Goal: Task Accomplishment & Management: Use online tool/utility

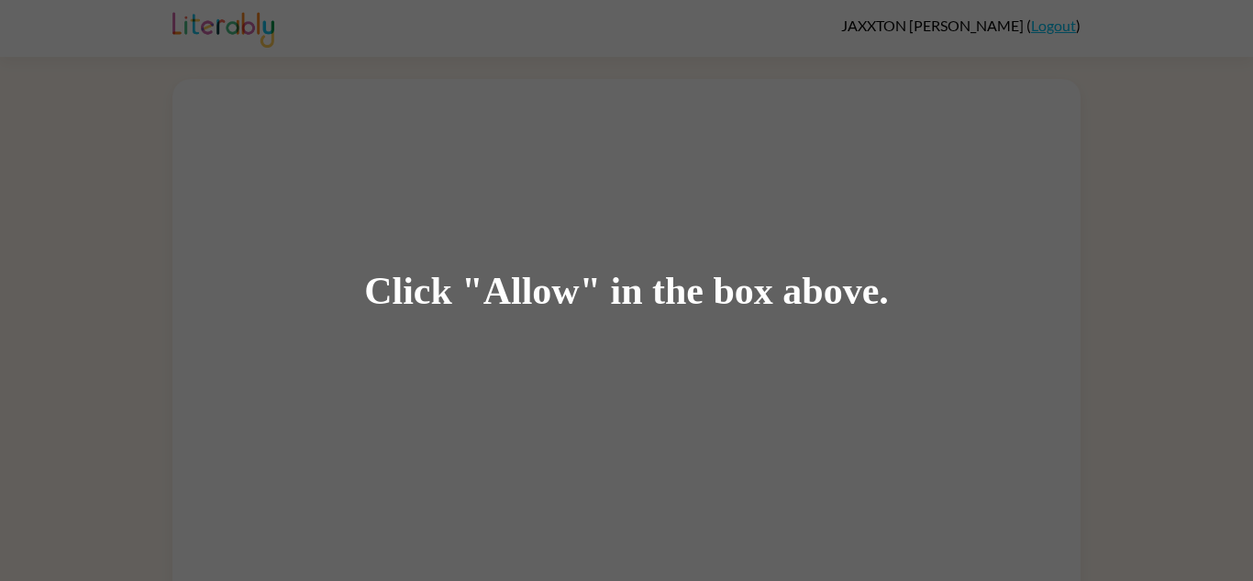
click at [803, 321] on div "Click "Allow" in the box above." at bounding box center [626, 290] width 1253 height 581
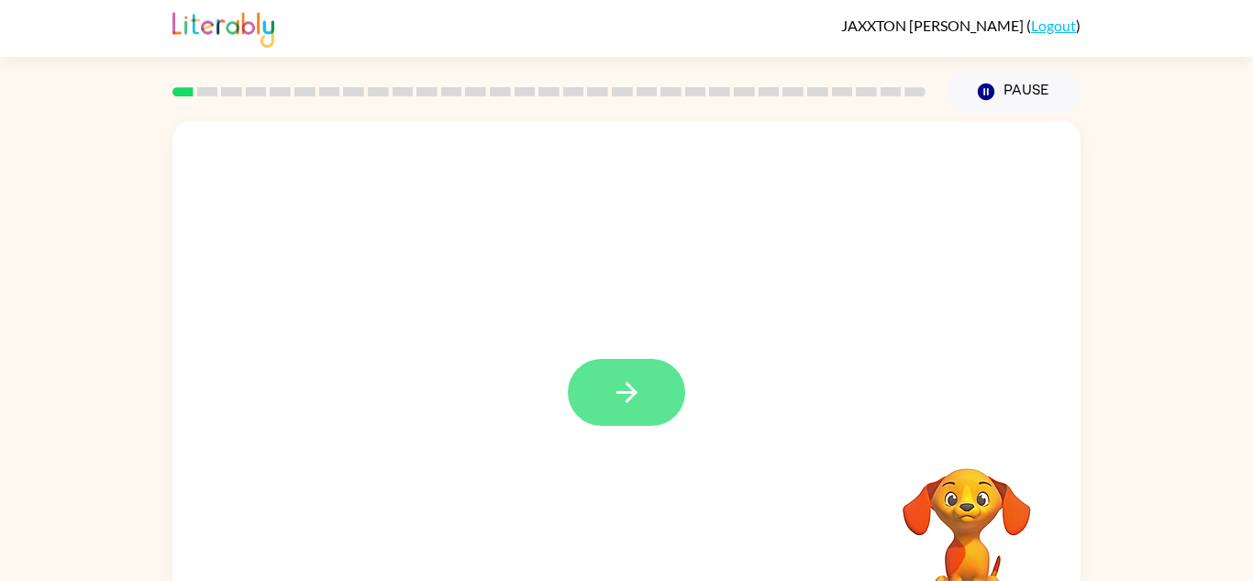
click at [663, 395] on button "button" at bounding box center [626, 392] width 117 height 67
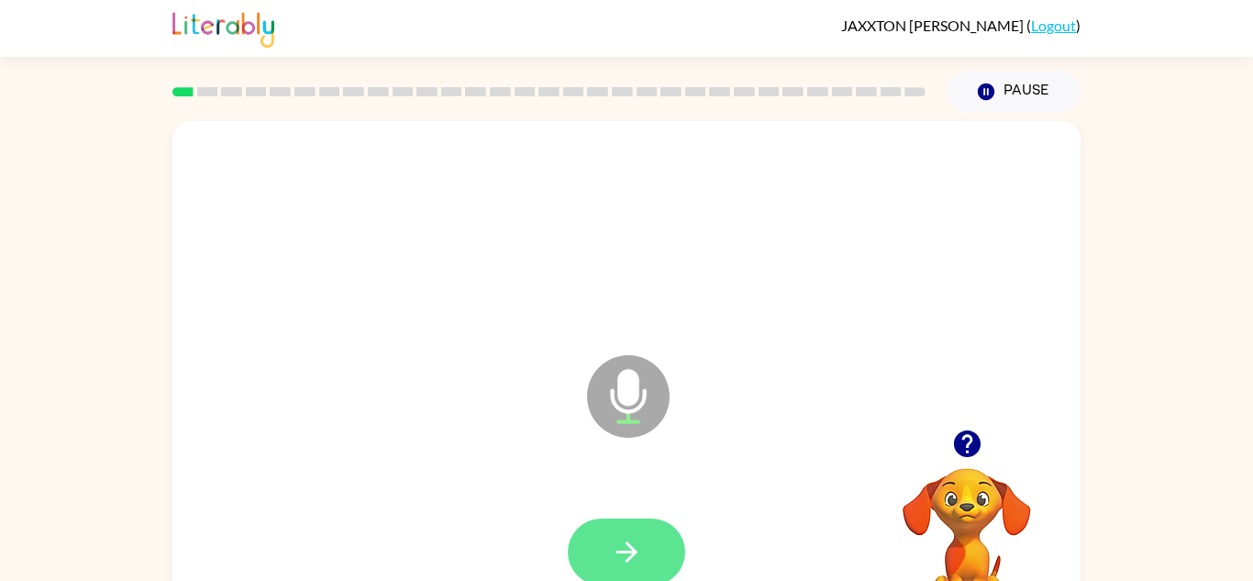
click at [627, 543] on icon "button" at bounding box center [626, 551] width 21 height 21
click at [649, 548] on button "button" at bounding box center [626, 551] width 117 height 67
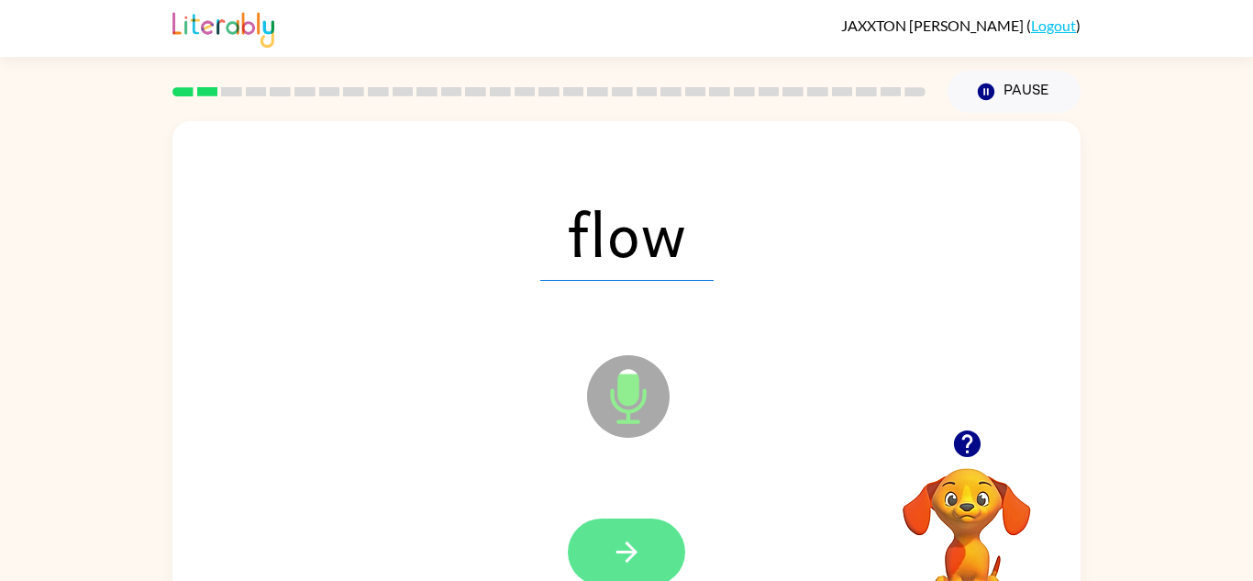
click at [622, 536] on icon "button" at bounding box center [627, 552] width 32 height 32
click at [643, 551] on button "button" at bounding box center [626, 551] width 117 height 67
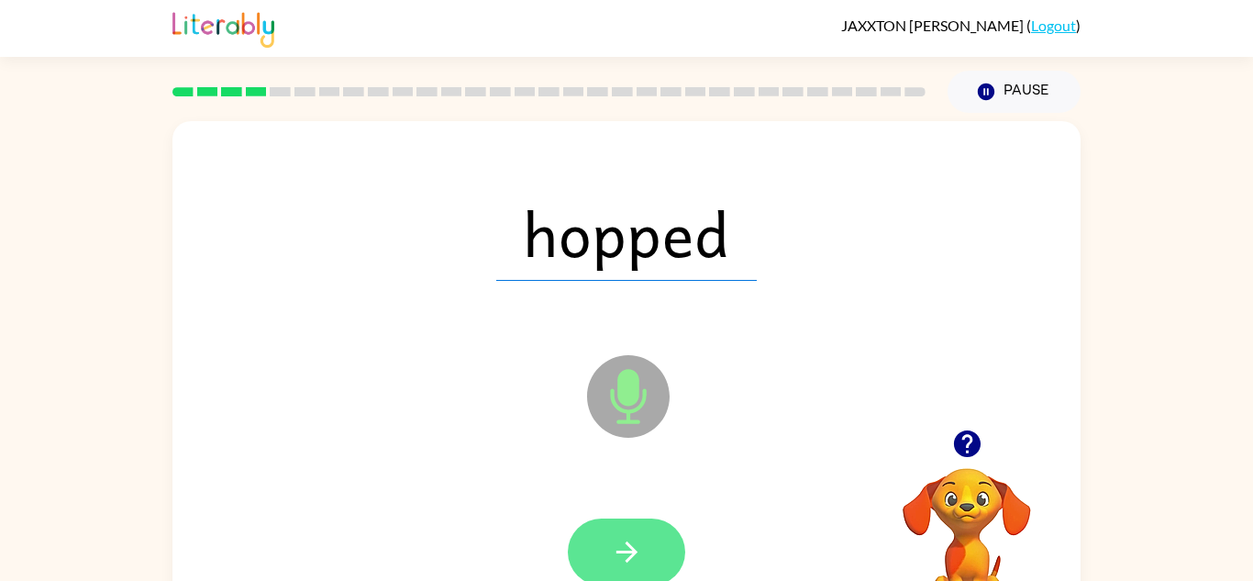
click at [636, 565] on icon "button" at bounding box center [627, 552] width 32 height 32
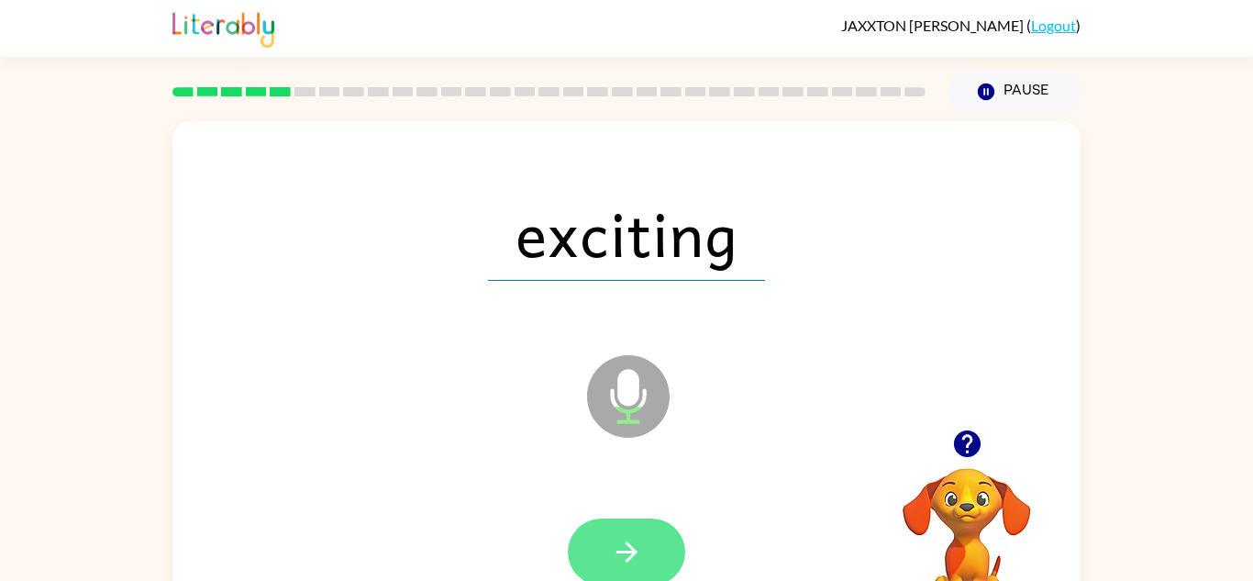
click at [624, 549] on icon "button" at bounding box center [627, 552] width 32 height 32
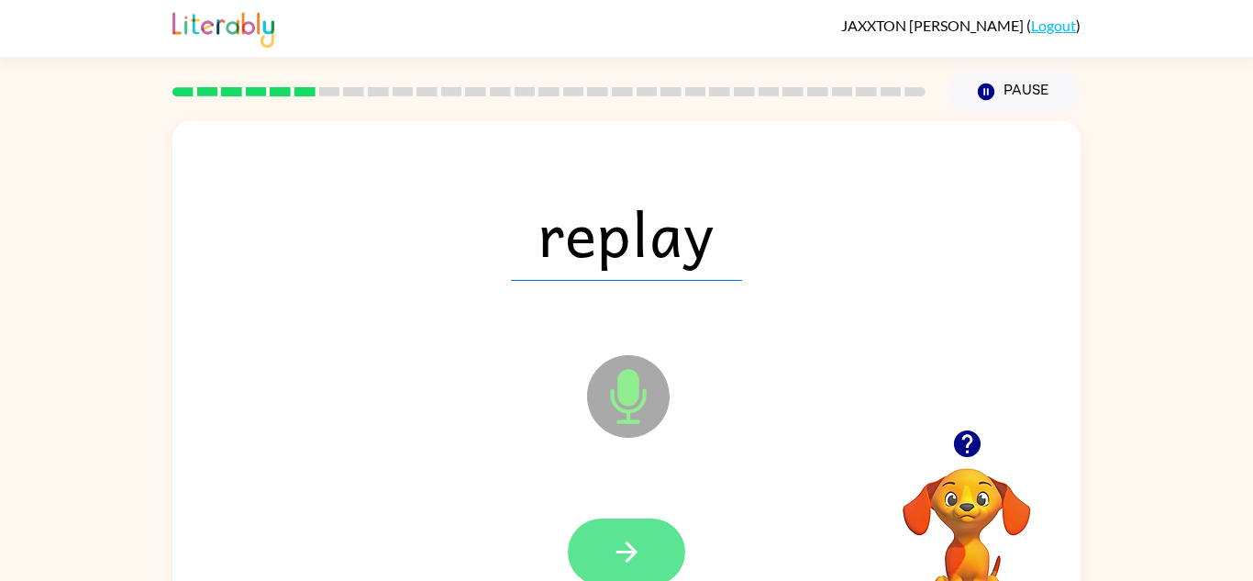
click at [617, 542] on icon "button" at bounding box center [627, 552] width 32 height 32
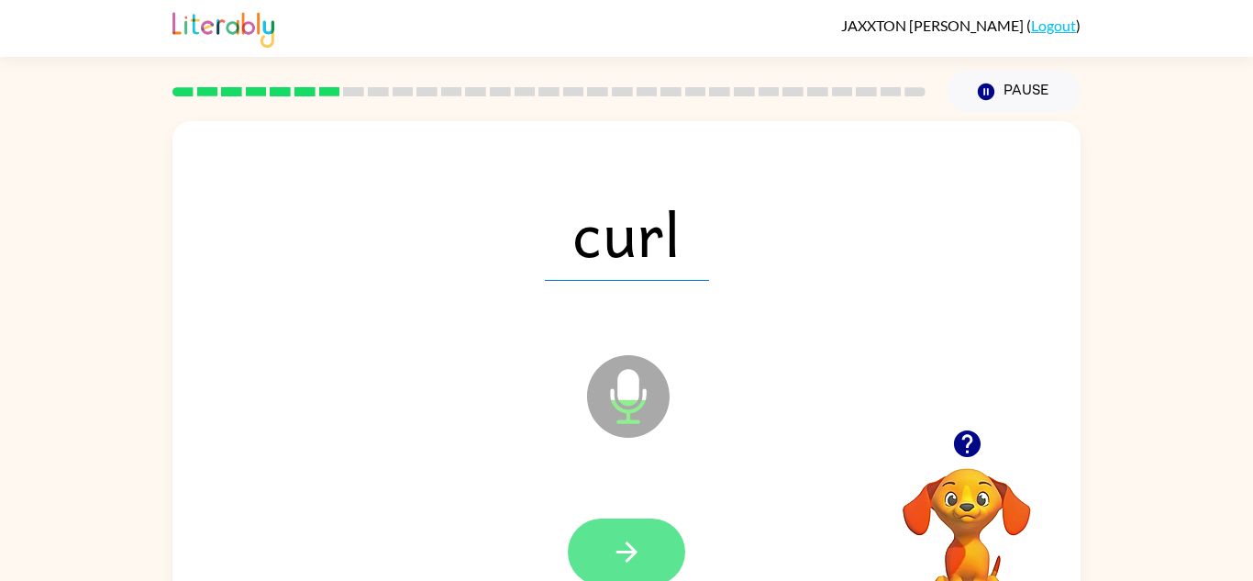
click at [644, 573] on button "button" at bounding box center [626, 551] width 117 height 67
click at [637, 559] on icon "button" at bounding box center [627, 552] width 32 height 32
click at [630, 539] on icon "button" at bounding box center [627, 552] width 32 height 32
click at [626, 524] on button "button" at bounding box center [626, 551] width 117 height 67
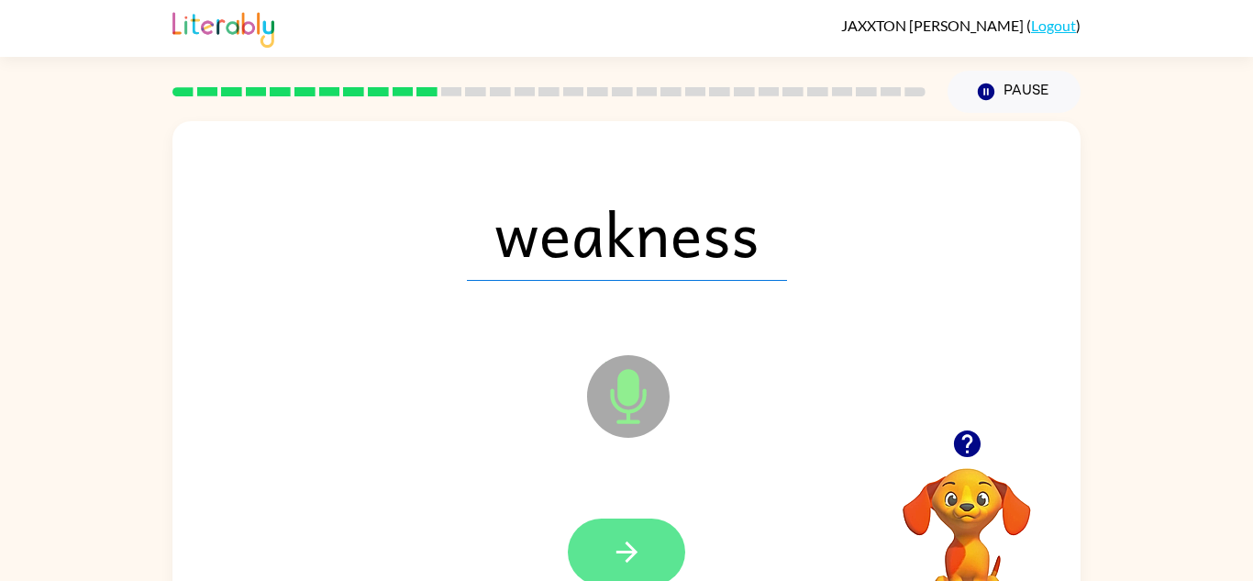
click at [647, 563] on button "button" at bounding box center [626, 551] width 117 height 67
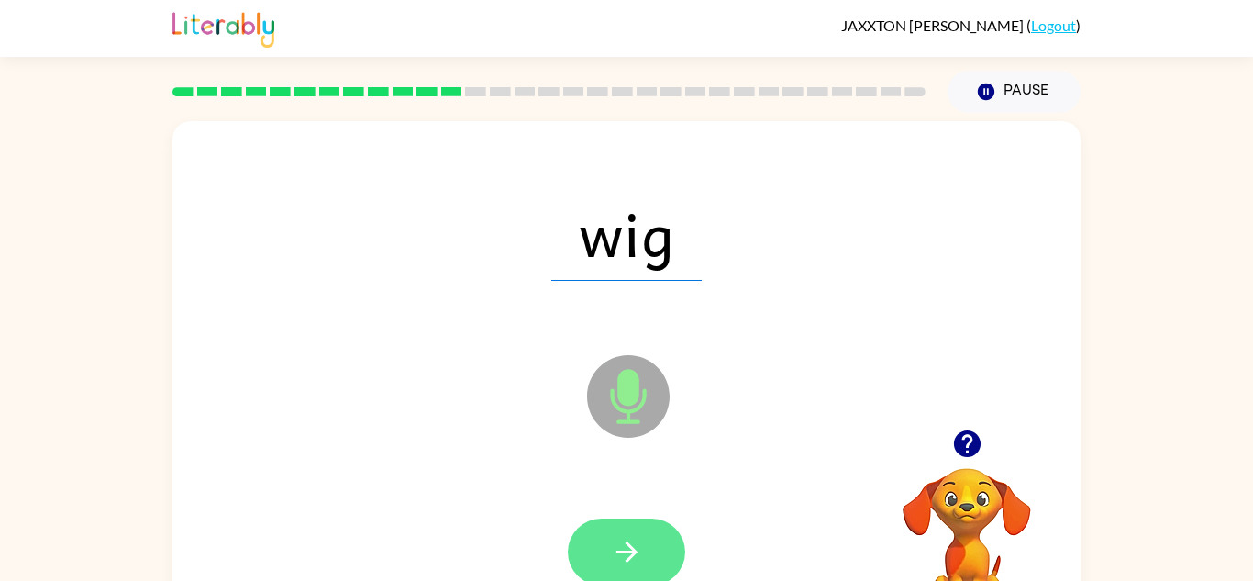
click at [628, 547] on icon "button" at bounding box center [627, 552] width 32 height 32
click at [629, 536] on icon "button" at bounding box center [627, 552] width 32 height 32
click at [637, 541] on icon "button" at bounding box center [627, 552] width 32 height 32
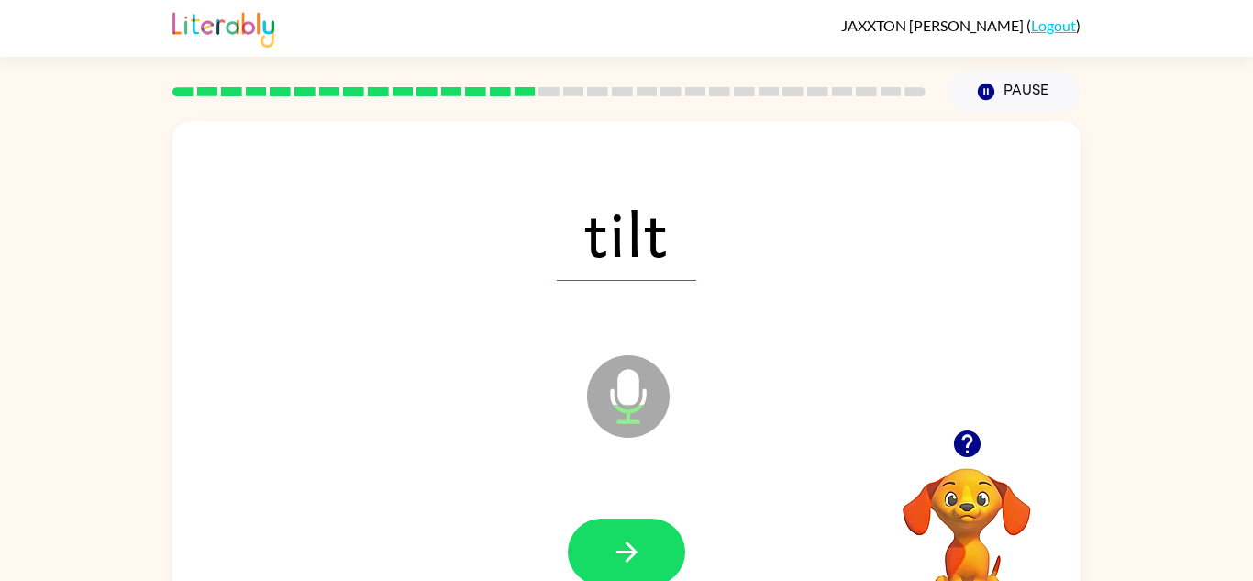
scroll to position [5, 0]
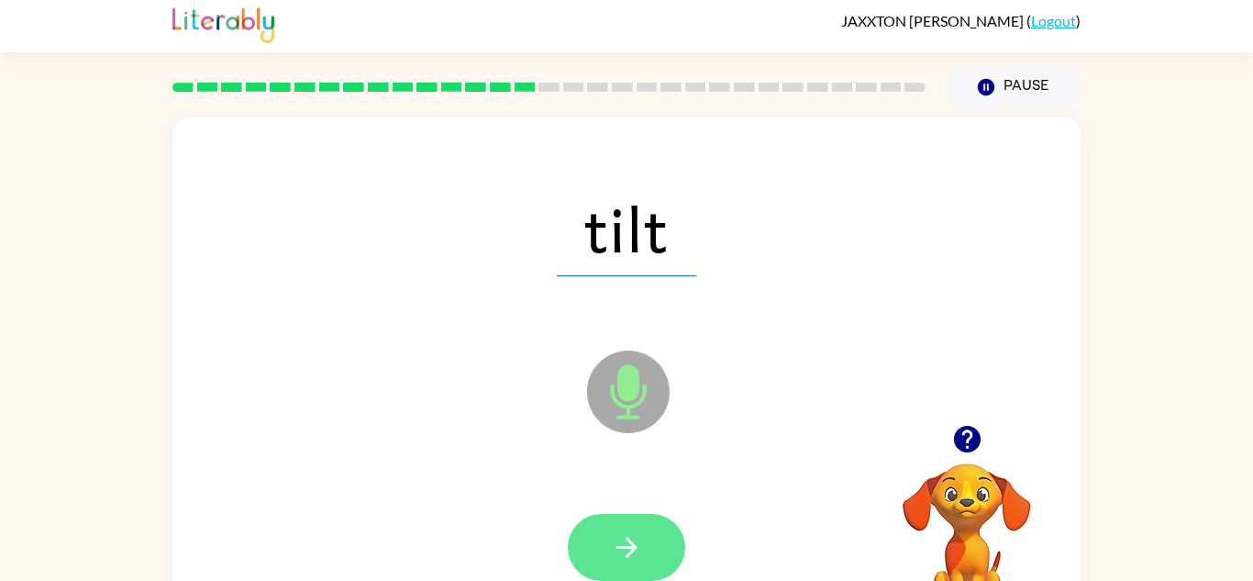
click at [659, 545] on button "button" at bounding box center [626, 547] width 117 height 67
click at [613, 527] on button "button" at bounding box center [626, 547] width 117 height 67
click at [638, 544] on icon "button" at bounding box center [627, 547] width 32 height 32
click at [635, 565] on button "button" at bounding box center [626, 547] width 117 height 67
click at [659, 535] on button "button" at bounding box center [626, 547] width 117 height 67
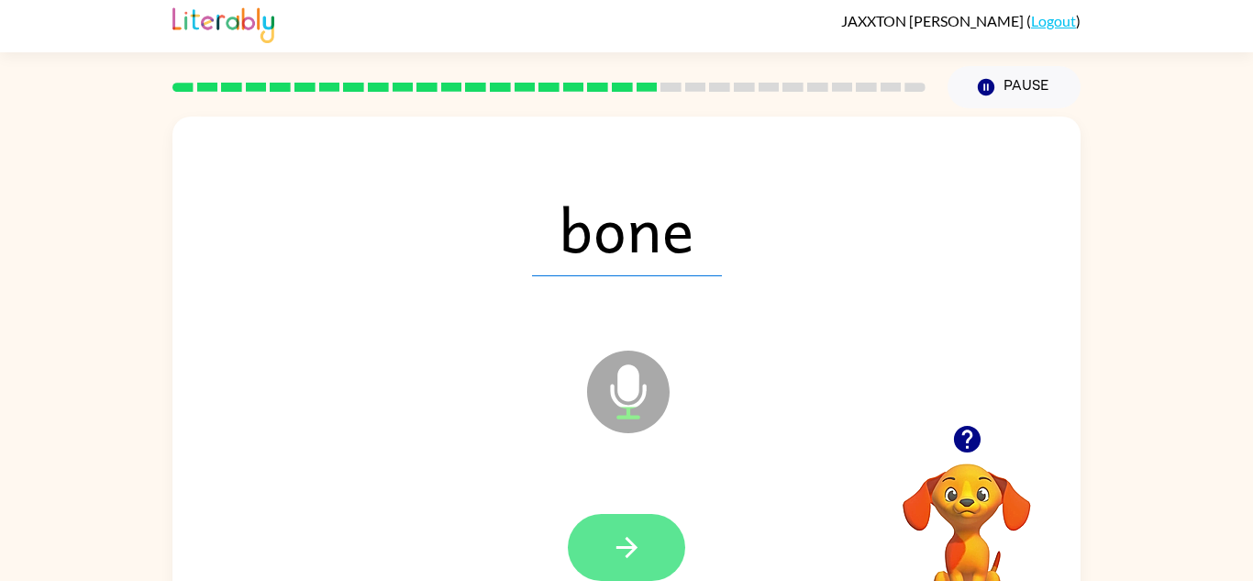
click at [663, 548] on button "button" at bounding box center [626, 547] width 117 height 67
click at [649, 557] on button "button" at bounding box center [626, 547] width 117 height 67
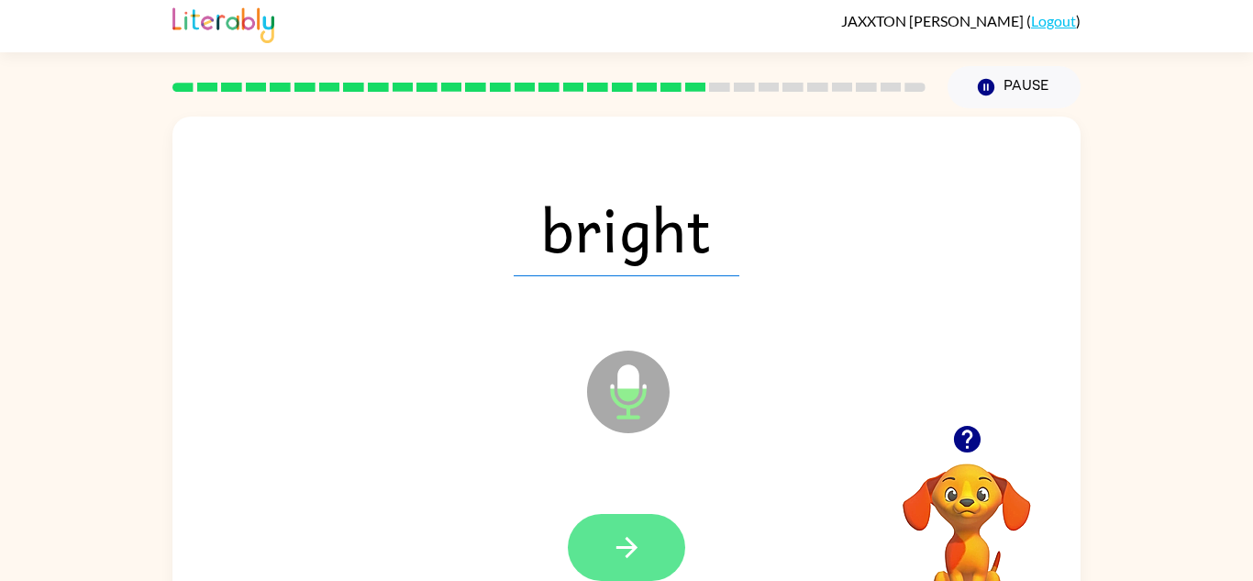
click at [637, 551] on icon "button" at bounding box center [627, 547] width 32 height 32
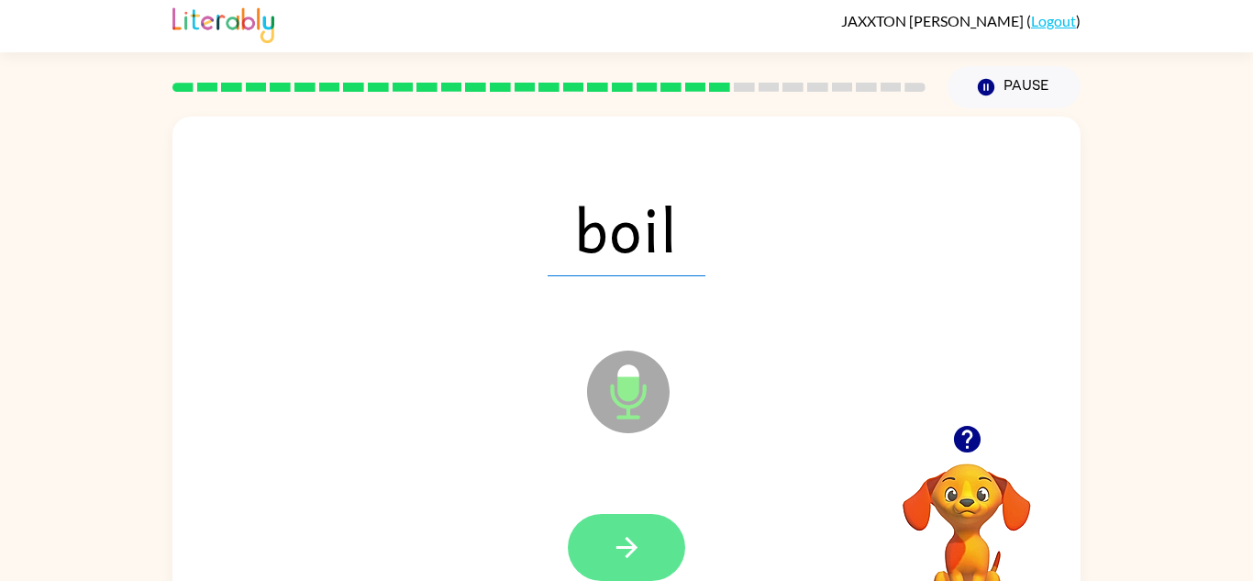
click at [631, 554] on icon "button" at bounding box center [627, 547] width 32 height 32
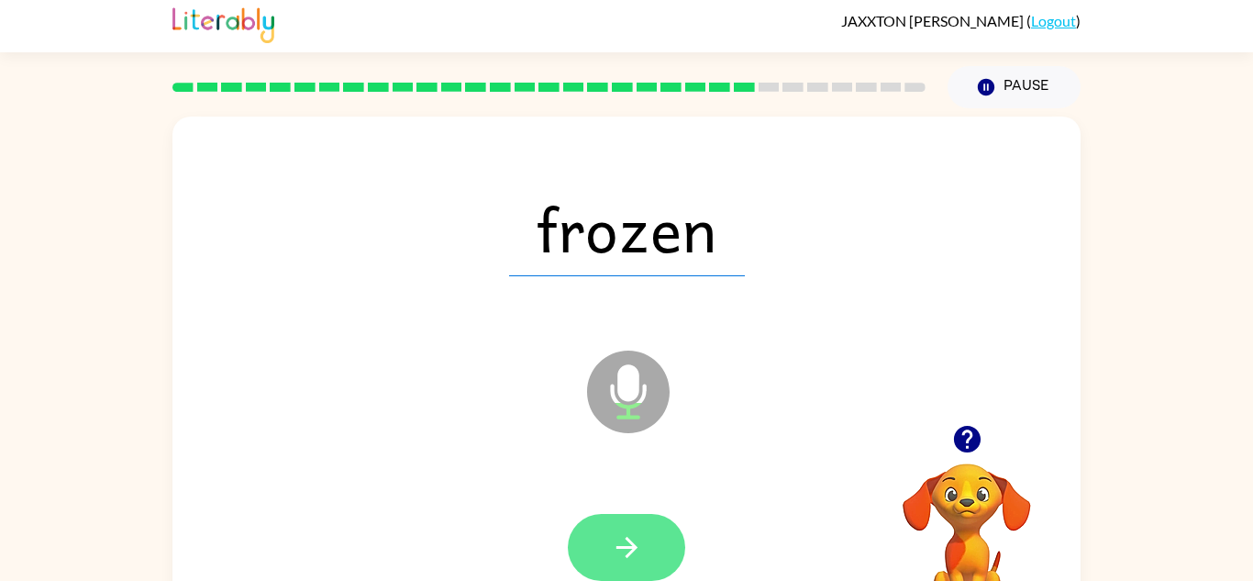
click at [650, 547] on button "button" at bounding box center [626, 547] width 117 height 67
click at [660, 518] on button "button" at bounding box center [626, 547] width 117 height 67
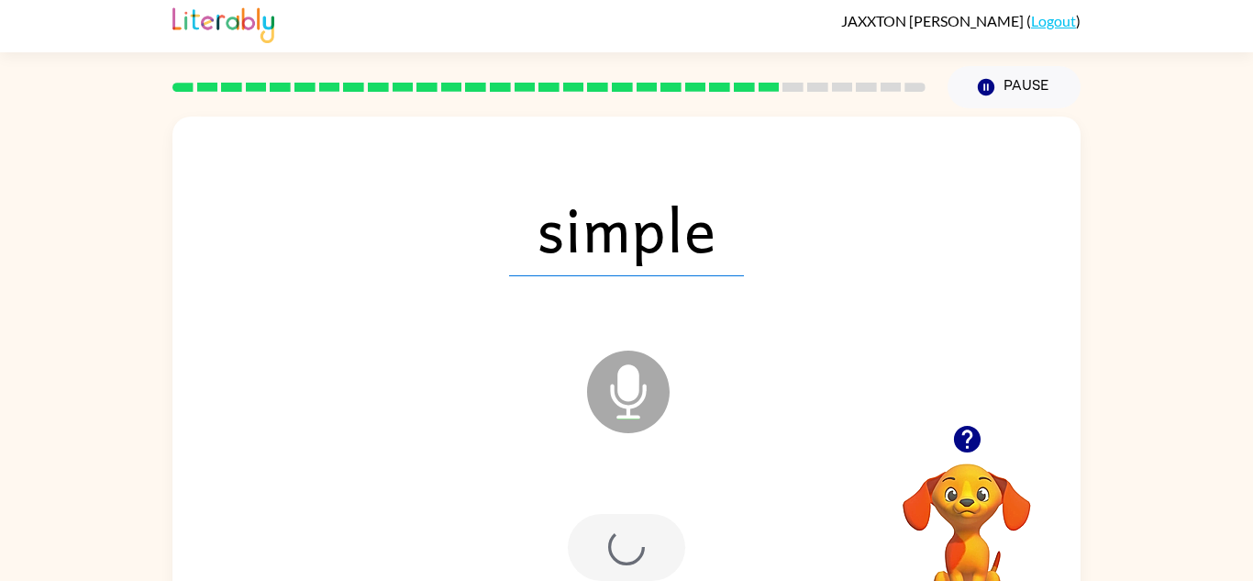
click at [640, 534] on div at bounding box center [626, 547] width 117 height 67
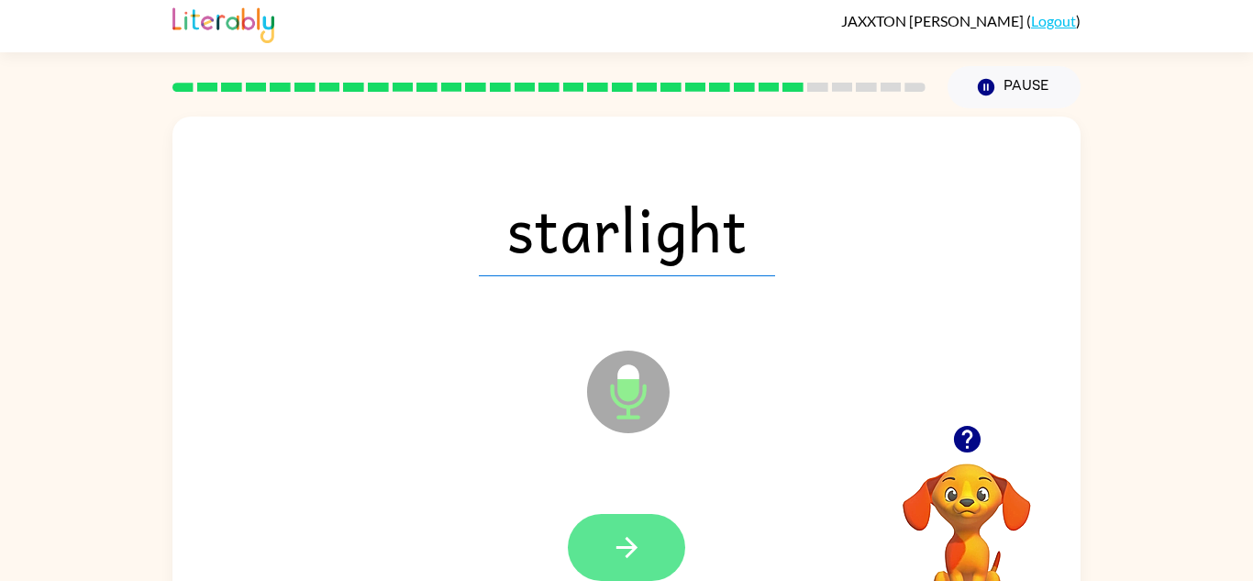
click at [646, 549] on button "button" at bounding box center [626, 547] width 117 height 67
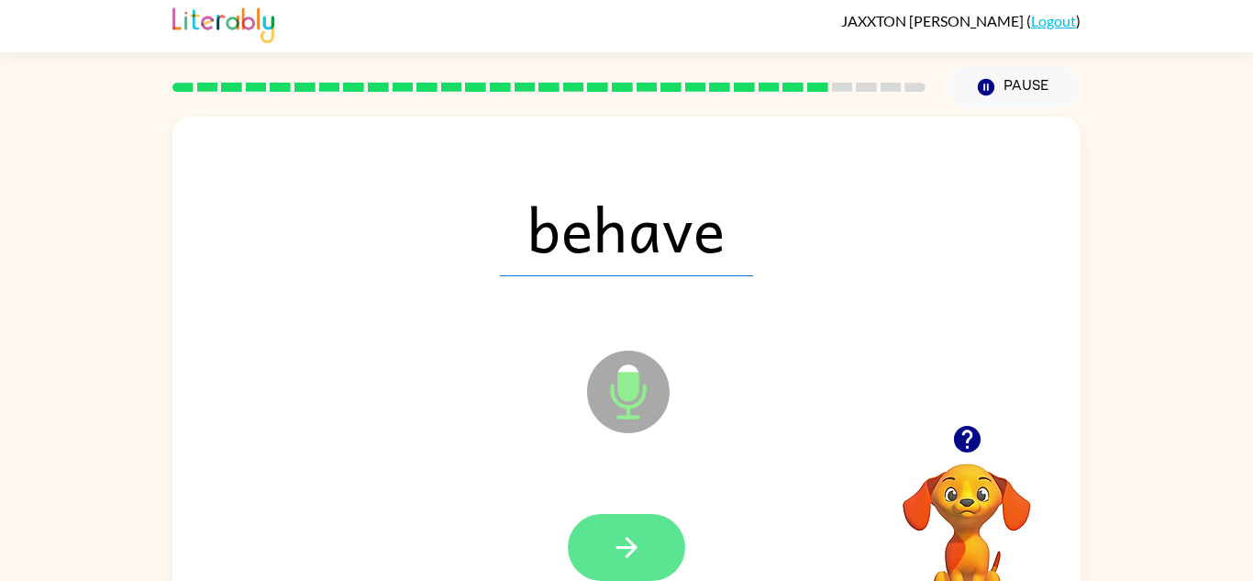
click at [634, 556] on icon "button" at bounding box center [627, 547] width 32 height 32
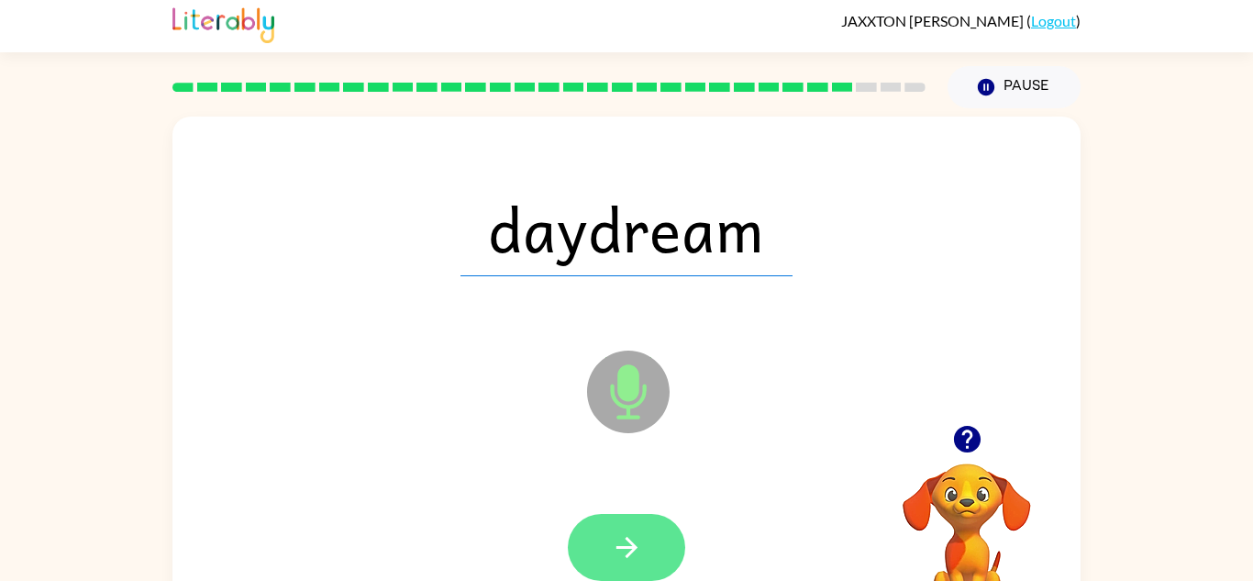
click at [641, 538] on icon "button" at bounding box center [627, 547] width 32 height 32
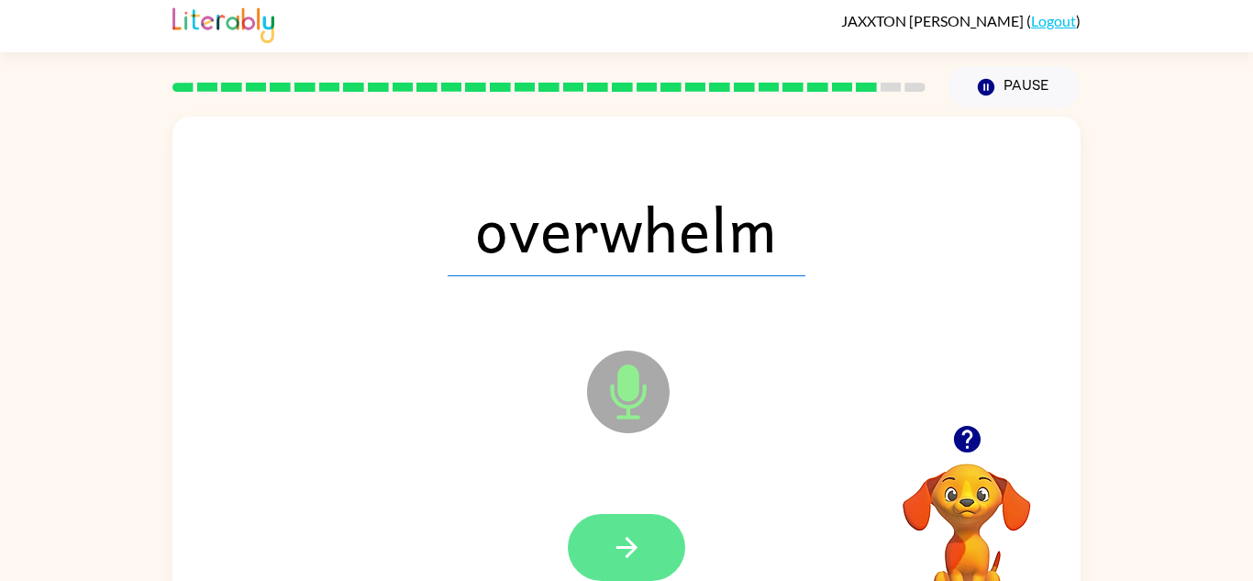
click at [633, 531] on icon "button" at bounding box center [627, 547] width 32 height 32
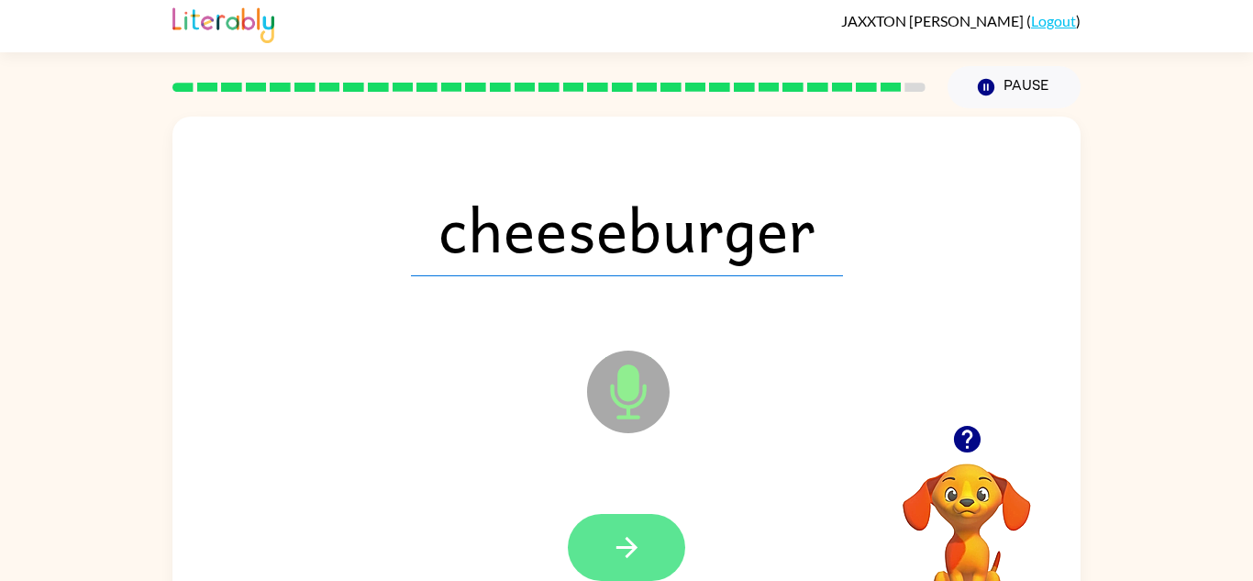
click at [662, 558] on button "button" at bounding box center [626, 547] width 117 height 67
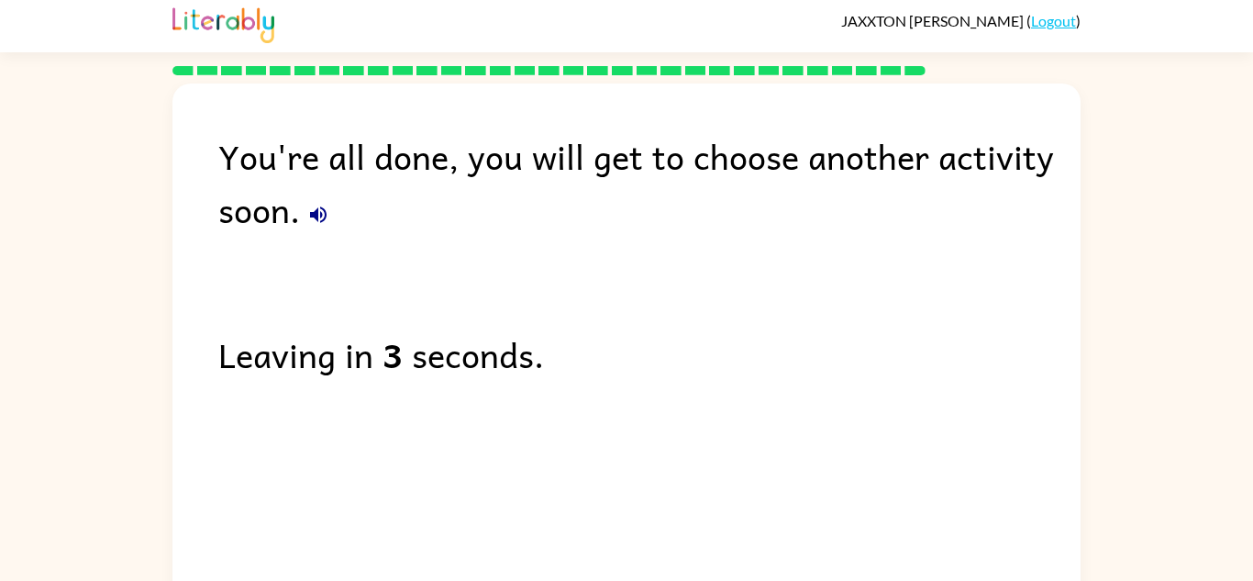
click at [864, 481] on div "You're all done, you will get to choose another activity soon. Leaving in 3 sec…" at bounding box center [626, 340] width 908 height 515
click at [866, 483] on div "You're all done, you will get to choose another activity soon. Leaving in 3 sec…" at bounding box center [626, 340] width 908 height 515
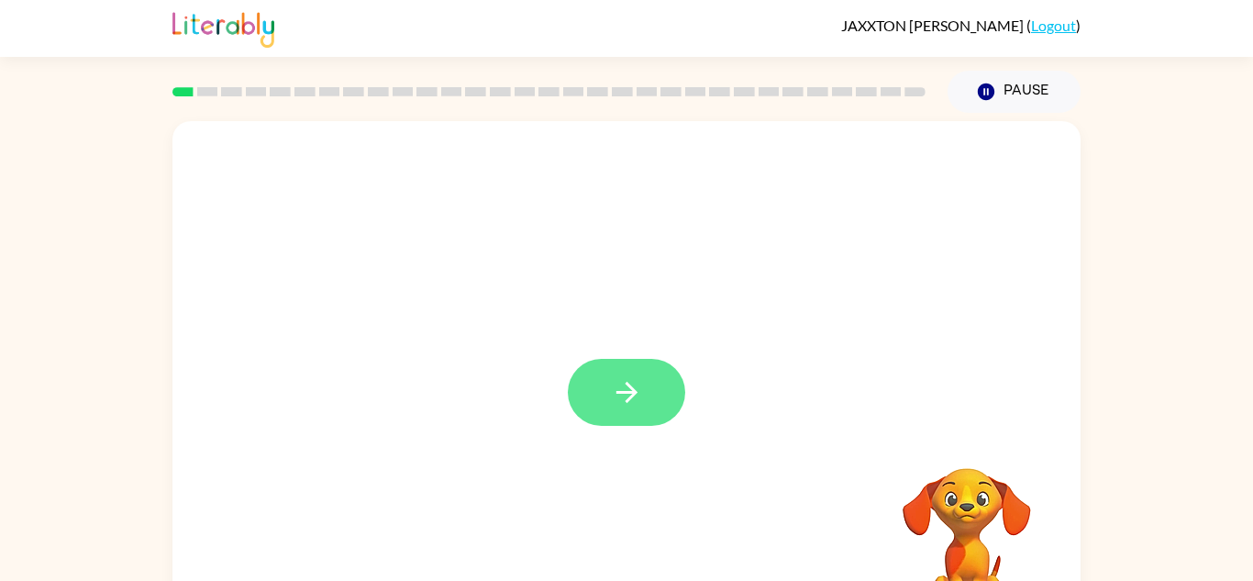
click at [611, 393] on icon "button" at bounding box center [627, 392] width 32 height 32
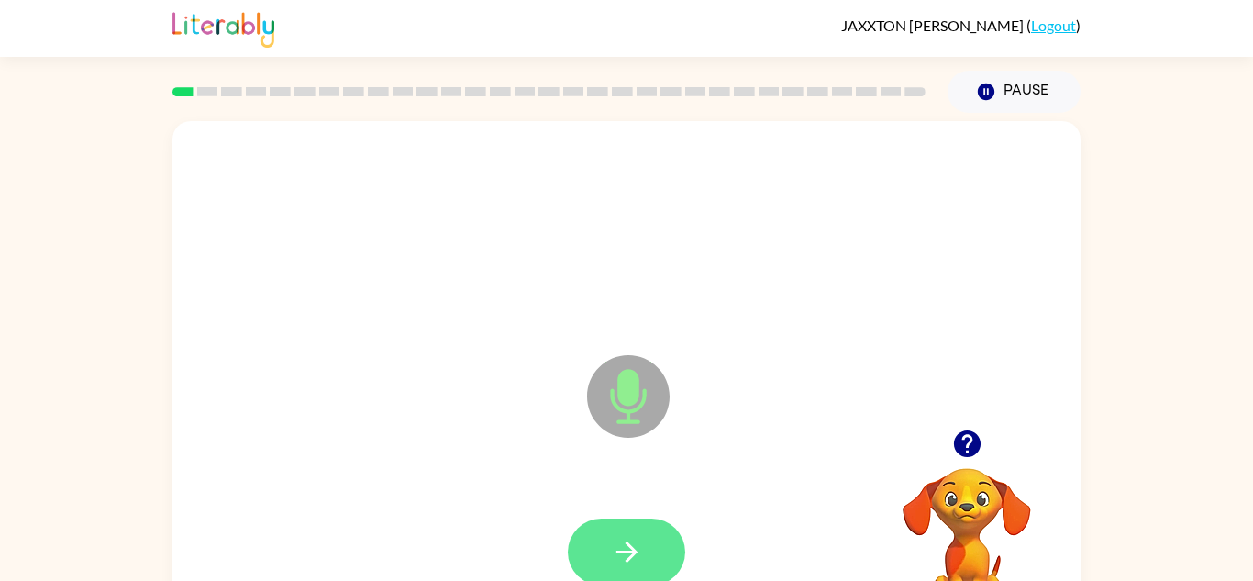
click at [623, 540] on icon "button" at bounding box center [627, 552] width 32 height 32
click at [605, 500] on div at bounding box center [627, 552] width 872 height 150
click at [638, 528] on button "button" at bounding box center [626, 551] width 117 height 67
click at [620, 529] on button "button" at bounding box center [626, 551] width 117 height 67
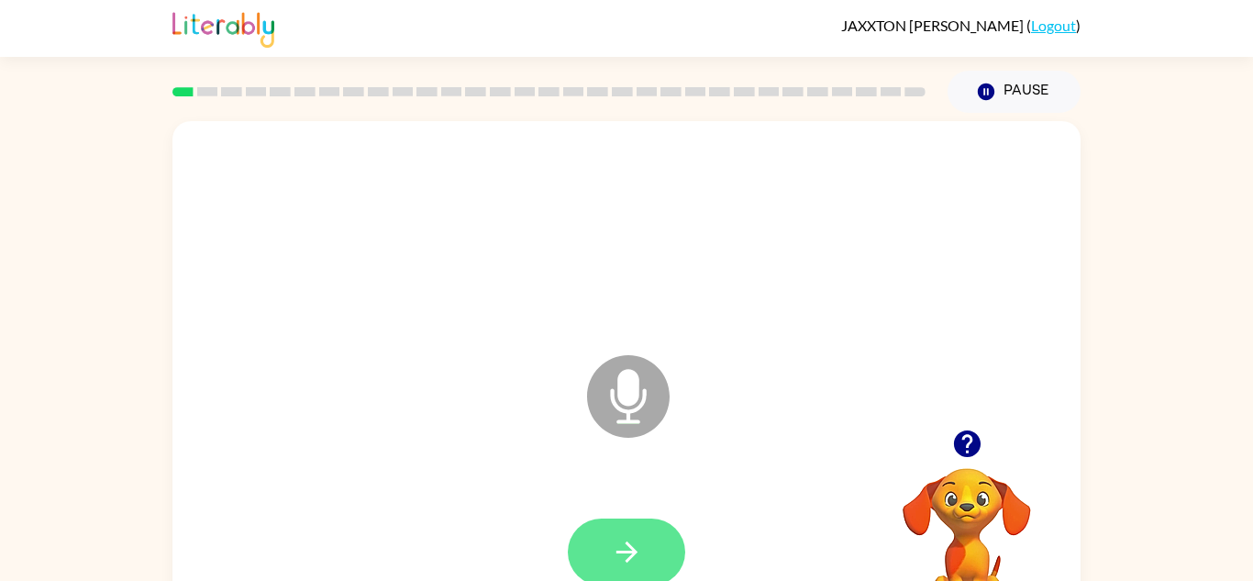
click at [625, 562] on icon "button" at bounding box center [627, 552] width 32 height 32
click at [616, 531] on button "button" at bounding box center [626, 551] width 117 height 67
click at [639, 542] on icon "button" at bounding box center [627, 552] width 32 height 32
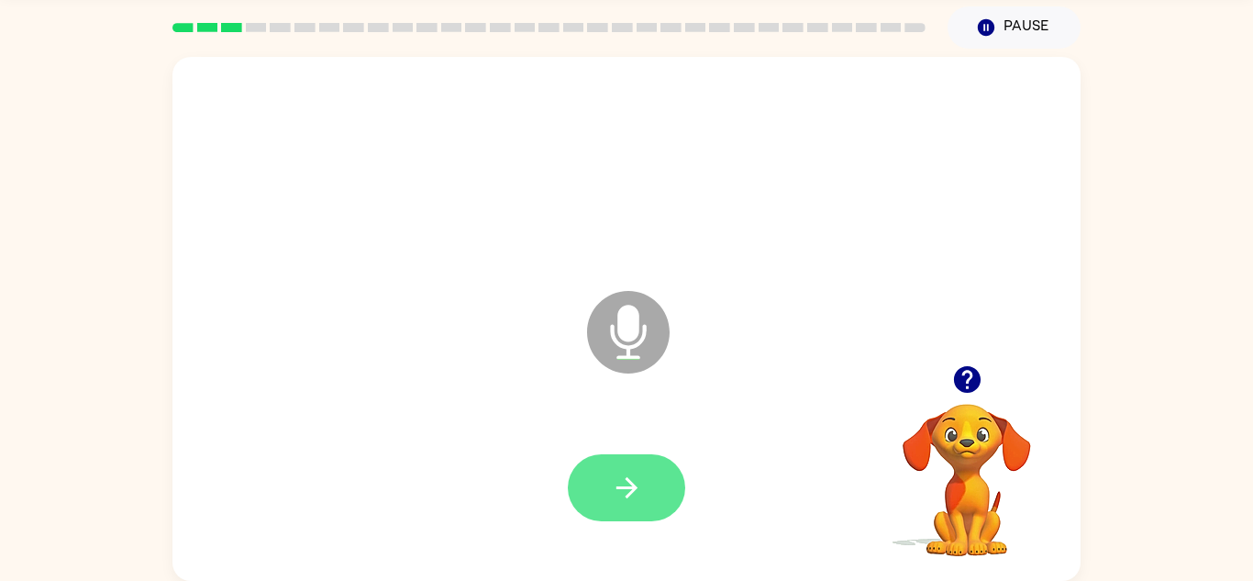
click at [646, 493] on button "button" at bounding box center [626, 487] width 117 height 67
click at [618, 492] on icon "button" at bounding box center [627, 488] width 32 height 32
click at [643, 494] on button "button" at bounding box center [626, 487] width 117 height 67
click at [651, 513] on button "button" at bounding box center [626, 487] width 117 height 67
click at [652, 489] on button "button" at bounding box center [626, 487] width 117 height 67
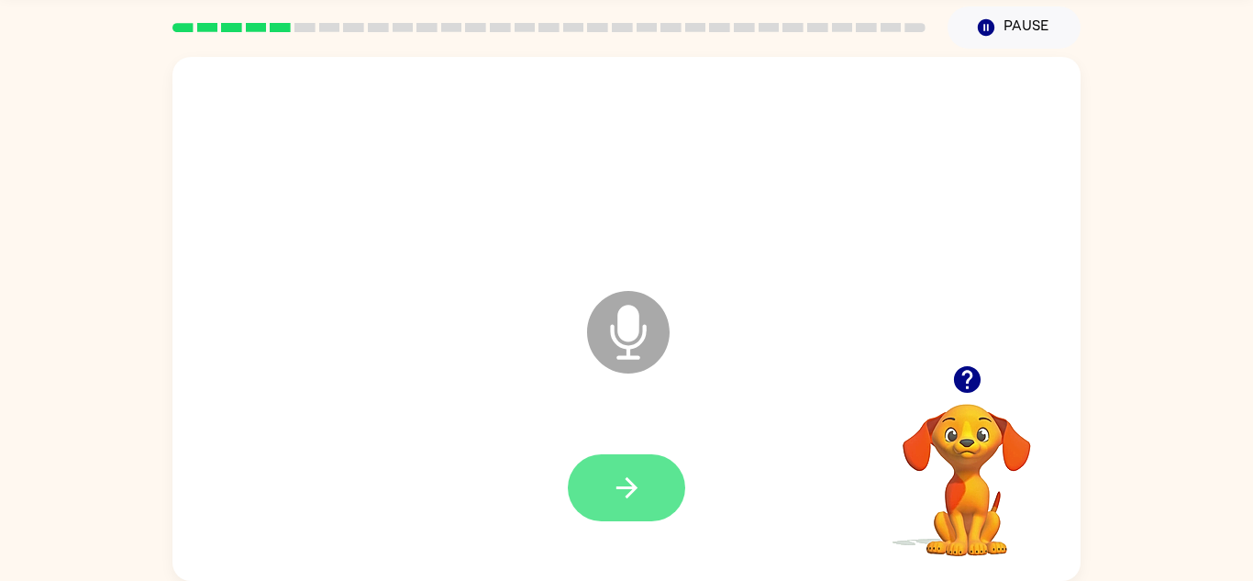
click at [653, 497] on button "button" at bounding box center [626, 487] width 117 height 67
click at [640, 515] on button "button" at bounding box center [626, 487] width 117 height 67
click at [649, 474] on button "button" at bounding box center [626, 487] width 117 height 67
click at [591, 494] on button "button" at bounding box center [626, 487] width 117 height 67
click at [642, 500] on icon "button" at bounding box center [627, 488] width 32 height 32
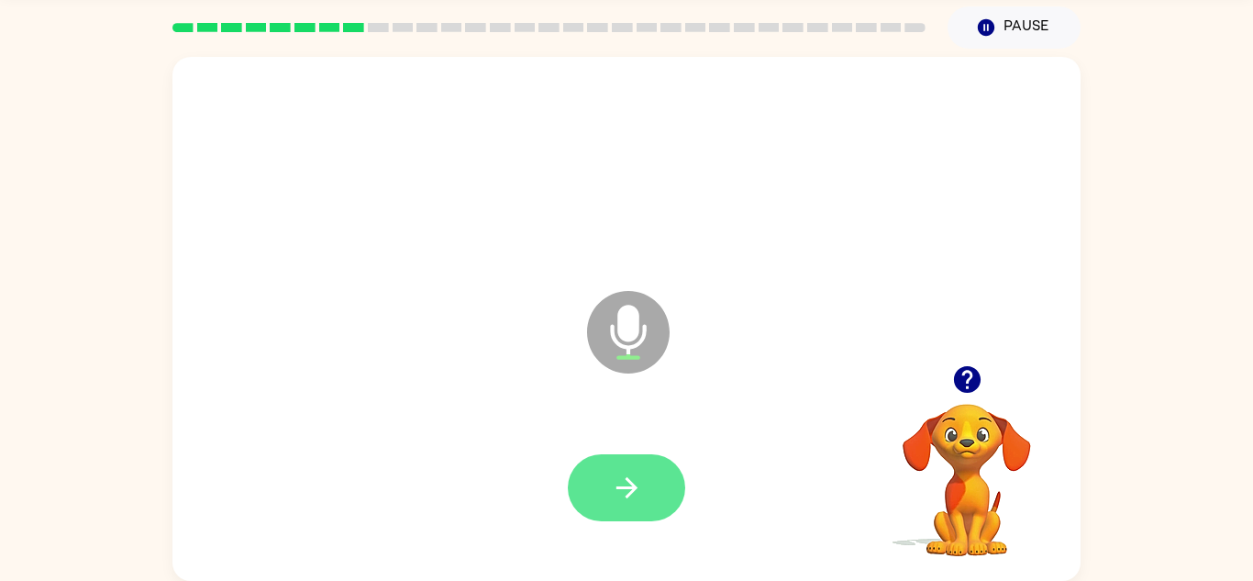
click at [619, 495] on icon "button" at bounding box center [627, 488] width 32 height 32
click at [641, 502] on icon "button" at bounding box center [627, 488] width 32 height 32
click at [652, 481] on button "button" at bounding box center [626, 487] width 117 height 67
click at [650, 504] on button "button" at bounding box center [626, 487] width 117 height 67
click at [608, 485] on button "button" at bounding box center [626, 487] width 117 height 67
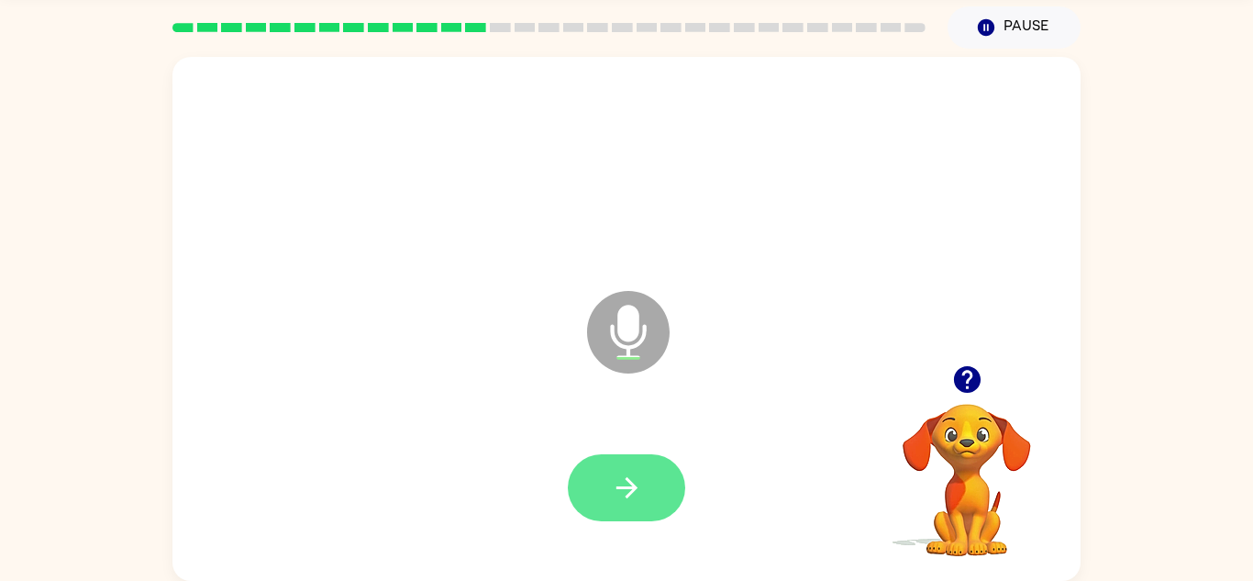
click at [628, 485] on icon "button" at bounding box center [627, 488] width 32 height 32
click at [648, 504] on button "button" at bounding box center [626, 487] width 117 height 67
click at [636, 485] on icon "button" at bounding box center [627, 488] width 32 height 32
click at [651, 495] on button "button" at bounding box center [626, 487] width 117 height 67
click at [631, 469] on button "button" at bounding box center [626, 487] width 117 height 67
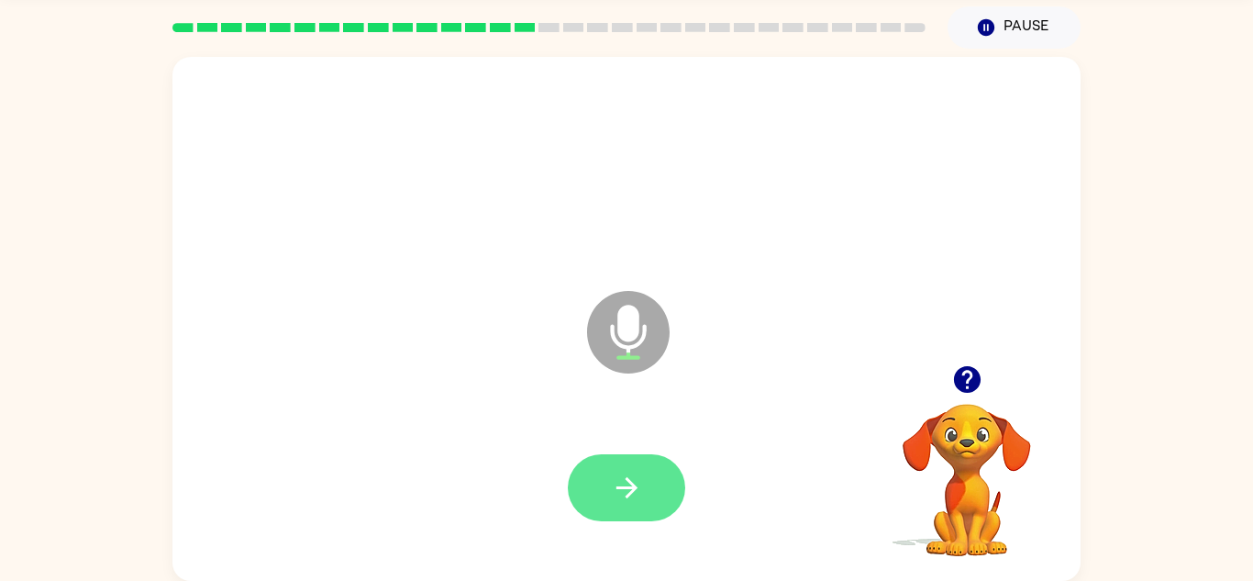
click at [616, 495] on icon "button" at bounding box center [627, 488] width 32 height 32
click at [616, 482] on icon "button" at bounding box center [627, 488] width 32 height 32
click at [622, 487] on icon "button" at bounding box center [626, 487] width 21 height 21
click at [619, 485] on icon "button" at bounding box center [627, 488] width 32 height 32
click at [625, 479] on icon "button" at bounding box center [627, 488] width 32 height 32
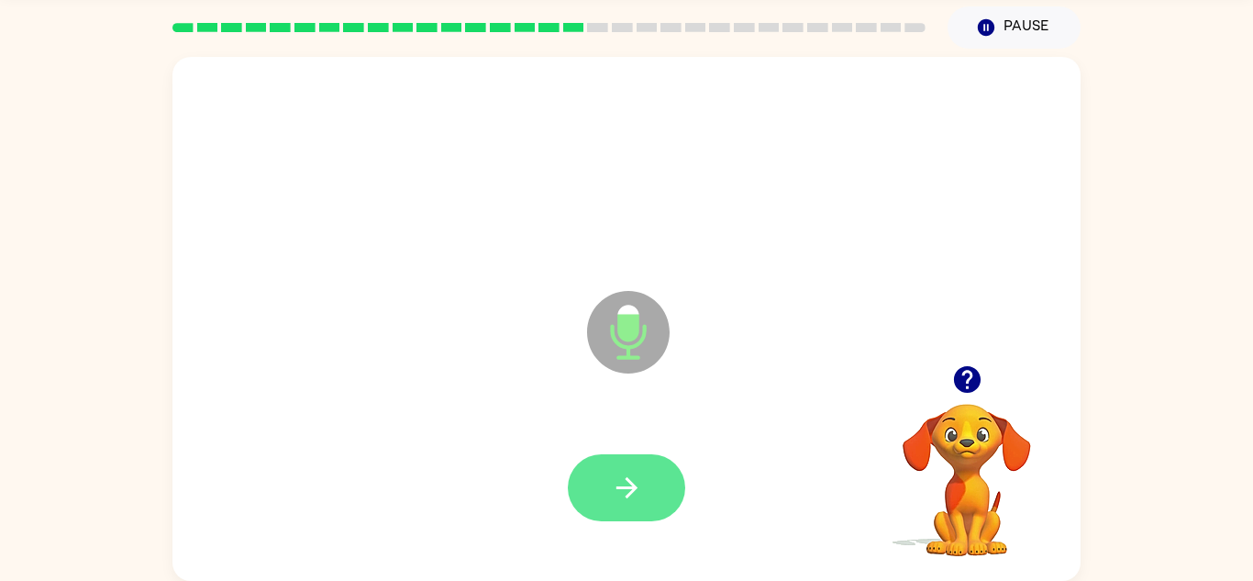
click at [610, 507] on button "button" at bounding box center [626, 487] width 117 height 67
click at [620, 517] on button "button" at bounding box center [626, 487] width 117 height 67
click at [590, 490] on button "button" at bounding box center [626, 487] width 117 height 67
click at [606, 479] on button "button" at bounding box center [626, 487] width 117 height 67
click at [607, 502] on button "button" at bounding box center [626, 487] width 117 height 67
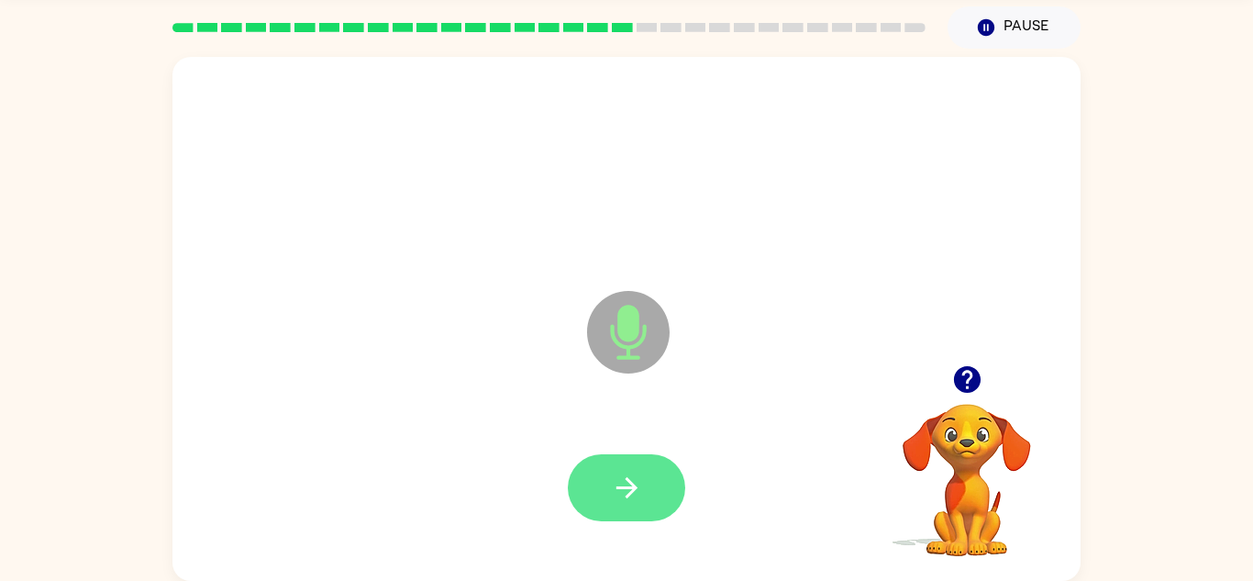
click at [619, 496] on icon "button" at bounding box center [627, 488] width 32 height 32
click at [623, 493] on icon "button" at bounding box center [627, 488] width 32 height 32
click at [613, 486] on icon "button" at bounding box center [627, 488] width 32 height 32
click at [613, 473] on icon "button" at bounding box center [627, 488] width 32 height 32
click at [630, 491] on icon "button" at bounding box center [626, 487] width 21 height 21
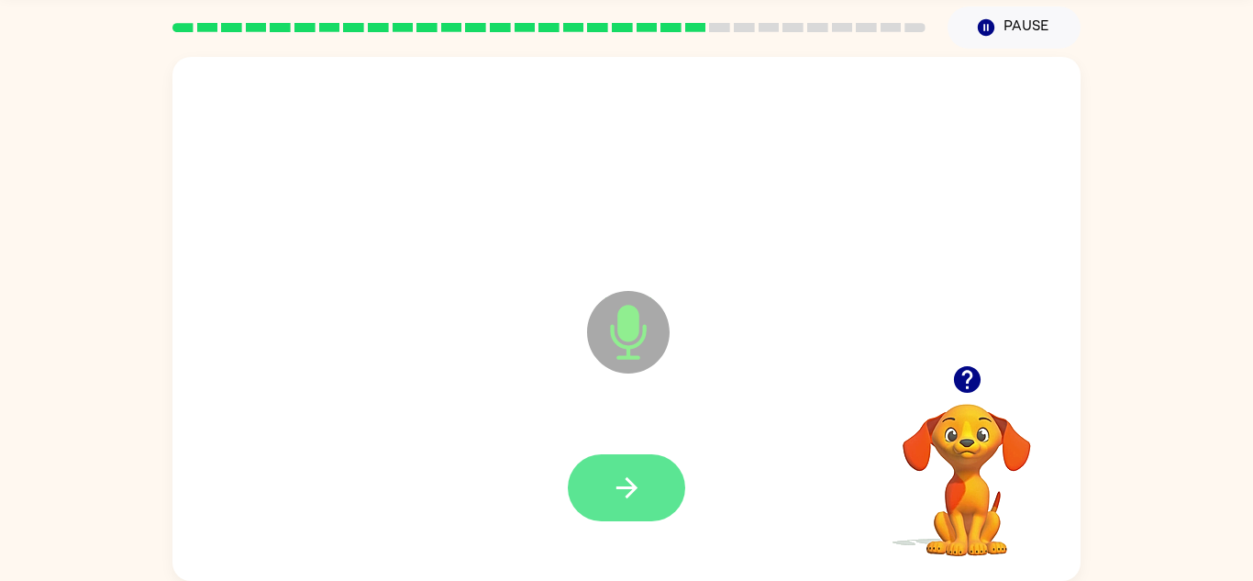
click at [613, 475] on icon "button" at bounding box center [627, 488] width 32 height 32
click at [625, 491] on icon "button" at bounding box center [627, 488] width 32 height 32
click at [592, 505] on button "button" at bounding box center [626, 487] width 117 height 67
click at [648, 474] on button "button" at bounding box center [626, 487] width 117 height 67
click at [614, 502] on icon "button" at bounding box center [627, 488] width 32 height 32
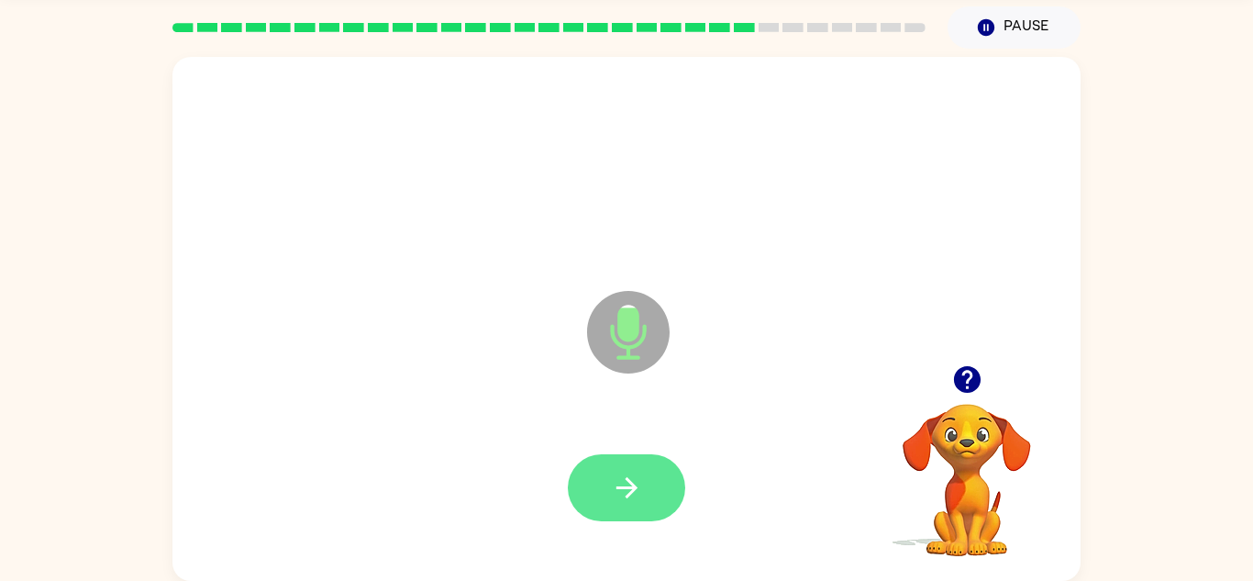
click at [603, 487] on button "button" at bounding box center [626, 487] width 117 height 67
click at [635, 473] on icon "button" at bounding box center [627, 488] width 32 height 32
click at [615, 493] on icon "button" at bounding box center [627, 488] width 32 height 32
click at [596, 502] on button "button" at bounding box center [626, 487] width 117 height 67
click at [622, 484] on icon "button" at bounding box center [627, 488] width 32 height 32
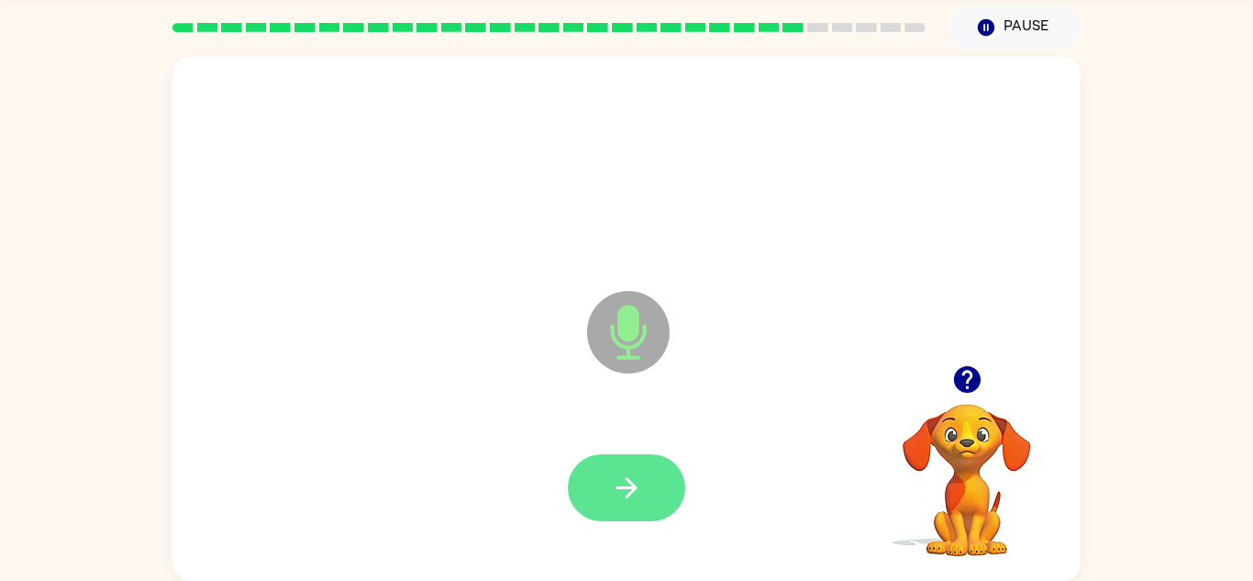
click at [651, 485] on button "button" at bounding box center [626, 487] width 117 height 67
click at [627, 494] on icon "button" at bounding box center [627, 488] width 32 height 32
click at [595, 477] on button "button" at bounding box center [626, 487] width 117 height 67
click at [635, 489] on icon "button" at bounding box center [626, 487] width 21 height 21
click at [601, 512] on button "button" at bounding box center [626, 487] width 117 height 67
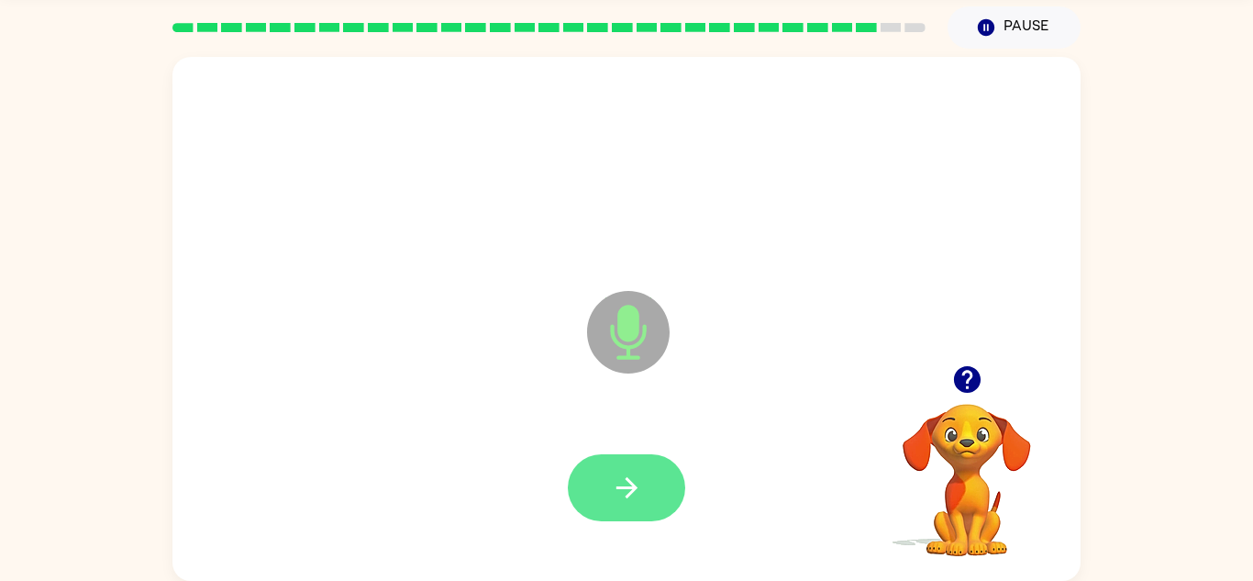
click at [641, 481] on icon "button" at bounding box center [627, 488] width 32 height 32
click at [621, 483] on icon "button" at bounding box center [627, 488] width 32 height 32
click at [636, 516] on button "button" at bounding box center [626, 487] width 117 height 67
click at [637, 501] on icon "button" at bounding box center [627, 488] width 32 height 32
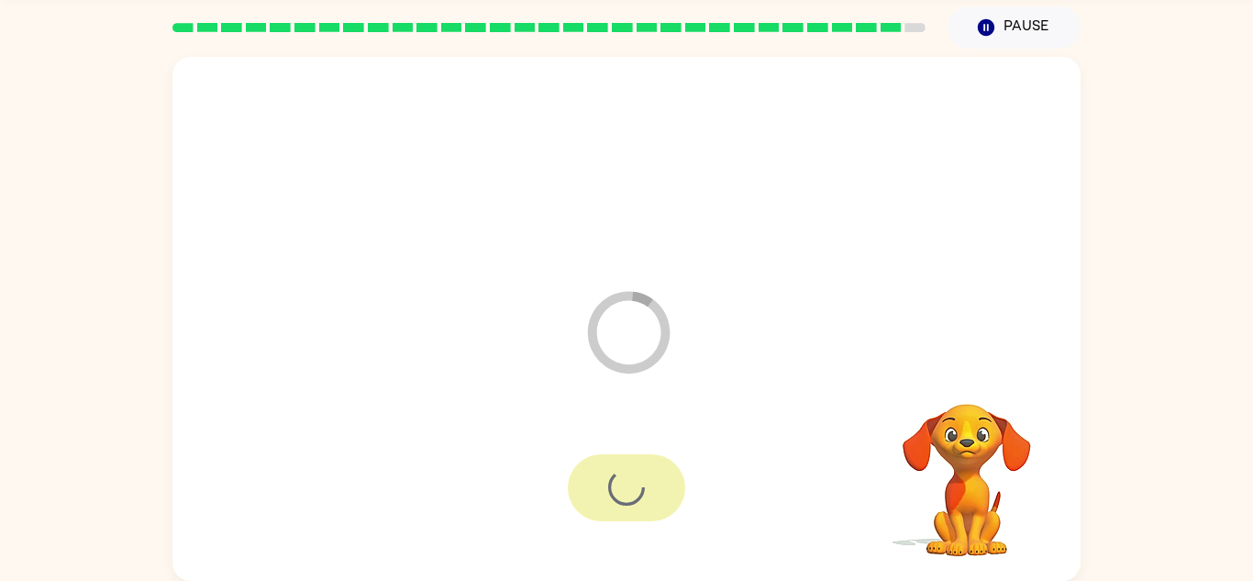
scroll to position [31, 0]
